Goal: Task Accomplishment & Management: Manage account settings

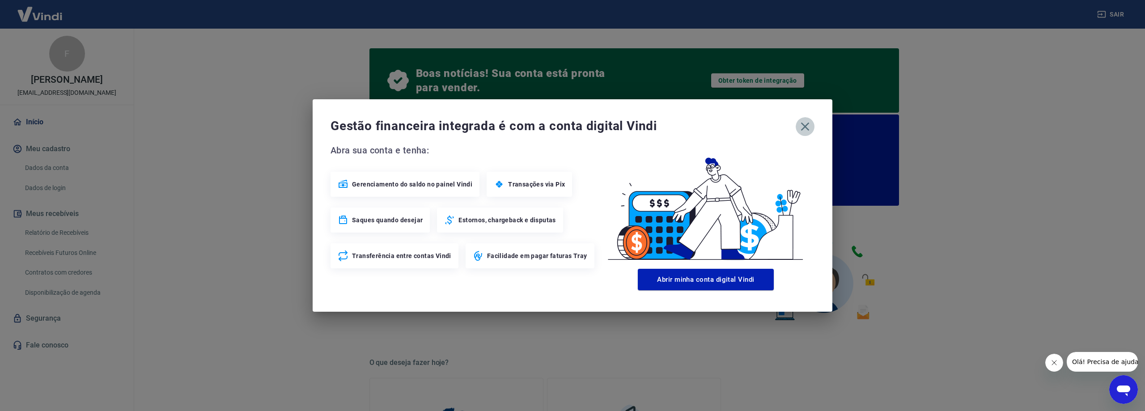
drag, startPoint x: 0, startPoint y: 0, endPoint x: 805, endPoint y: 123, distance: 814.6
click at [805, 123] on icon "button" at bounding box center [805, 126] width 14 height 14
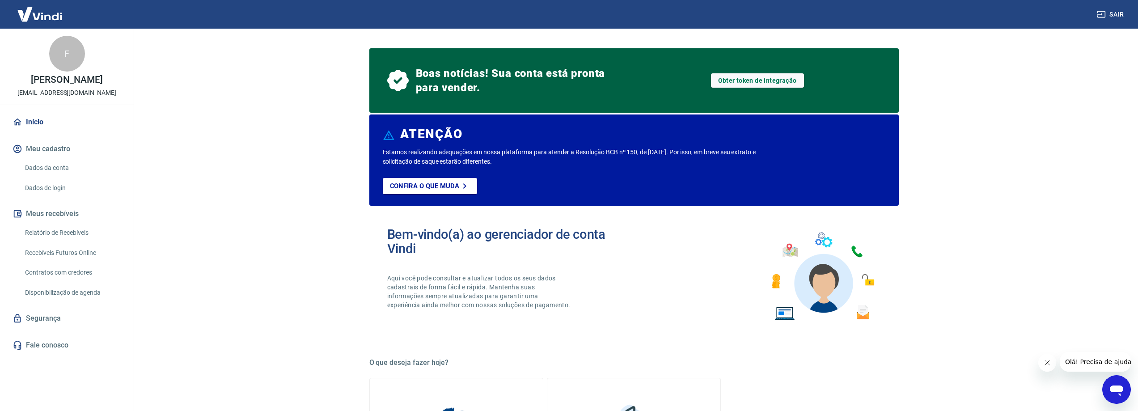
click at [63, 162] on link "Dados da conta" at bounding box center [71, 168] width 101 height 18
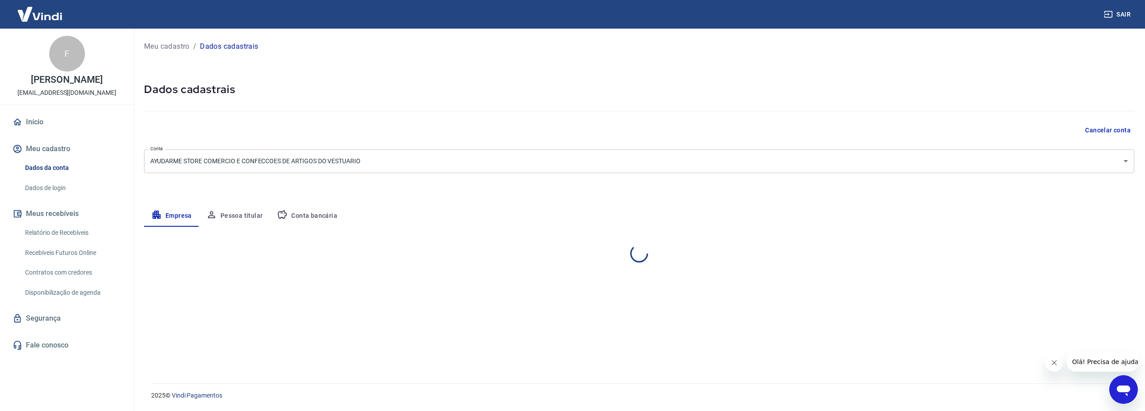
select select "SP"
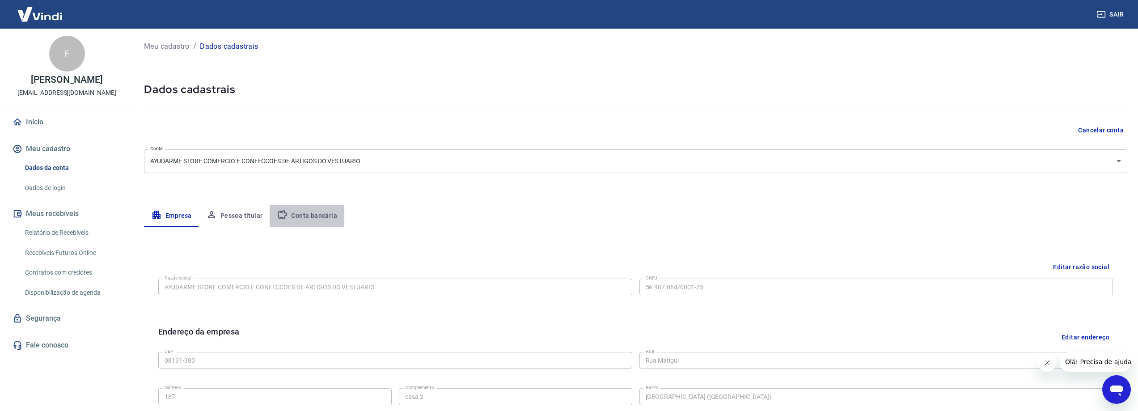
click at [293, 214] on button "Conta bancária" at bounding box center [307, 215] width 75 height 21
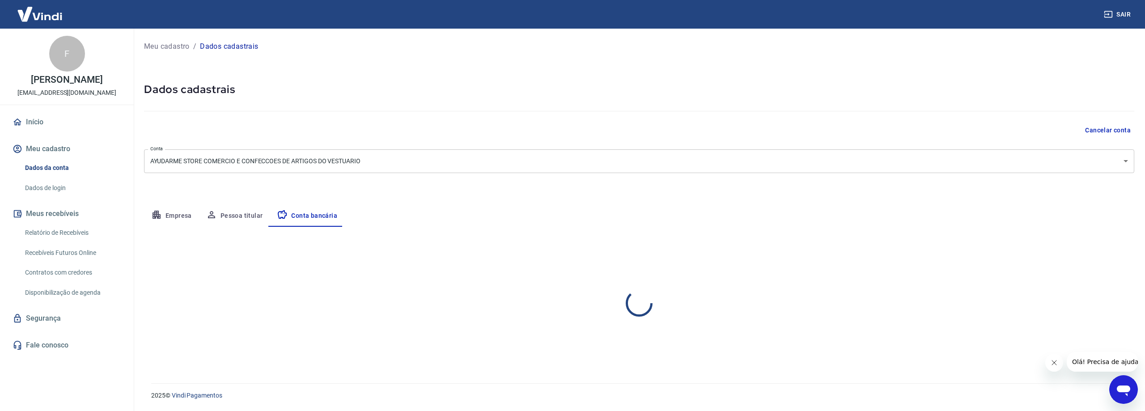
select select "1"
click at [135, 317] on div "Meu cadastro / Dados cadastrais Dados cadastrais Cancelar conta Conta AYUDARME …" at bounding box center [638, 201] width 1011 height 344
drag, startPoint x: 151, startPoint y: 308, endPoint x: 169, endPoint y: 308, distance: 18.4
click at [169, 308] on div "Banco 001 - BANCO DO BRASIL S.A. Banco Tipo de conta Conta Corrente Conta Poupa…" at bounding box center [639, 305] width 990 height 66
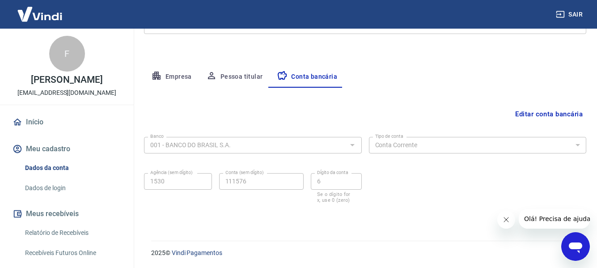
scroll to position [139, 0]
